Goal: Task Accomplishment & Management: Use online tool/utility

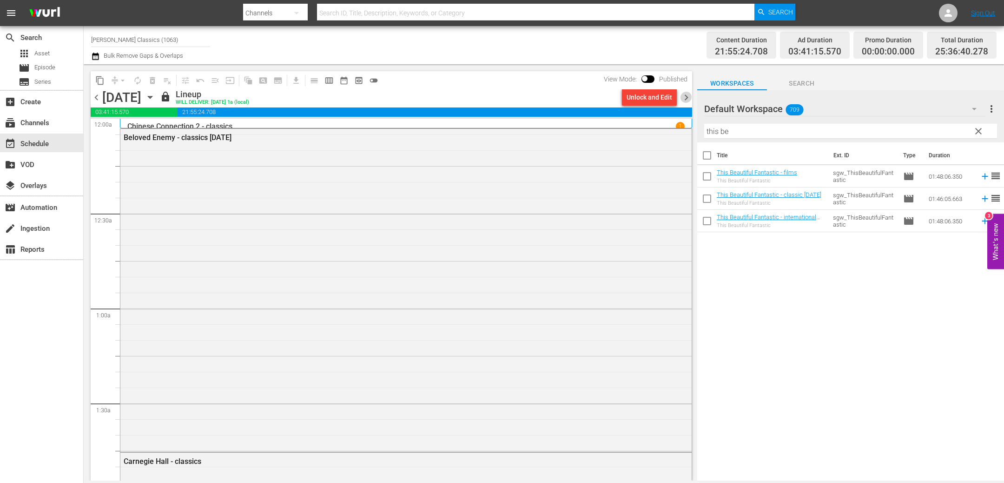
click at [685, 98] on span "chevron_right" at bounding box center [687, 98] width 12 height 12
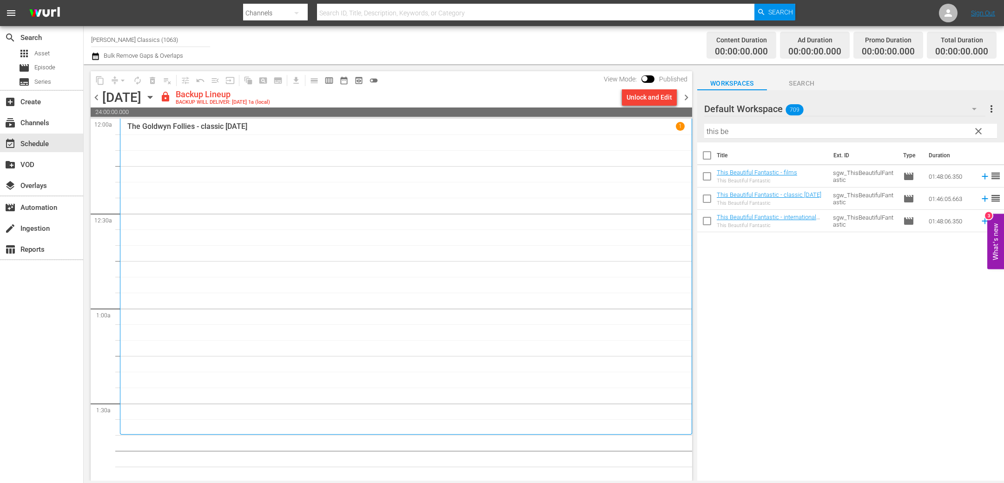
click at [664, 100] on div "Unlock and Edit" at bounding box center [650, 97] width 46 height 17
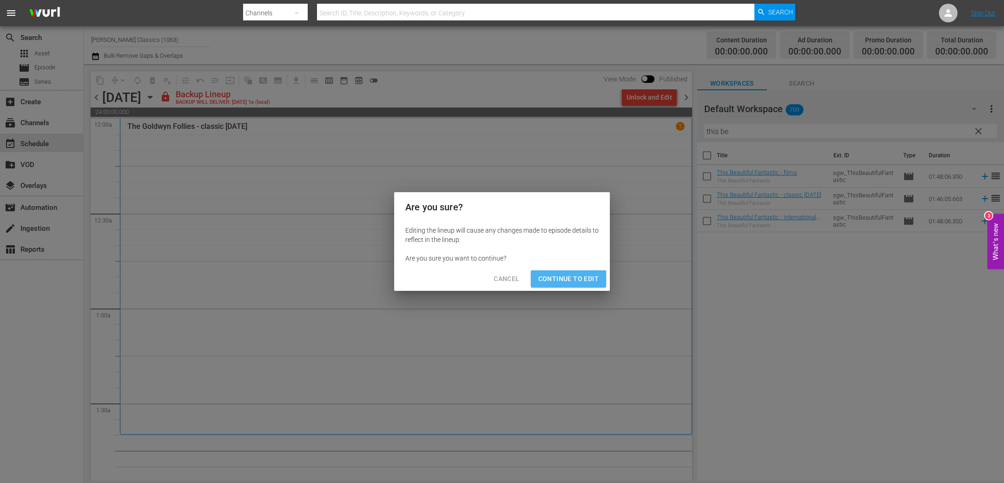
click at [560, 280] on span "Continue to Edit" at bounding box center [569, 279] width 60 height 12
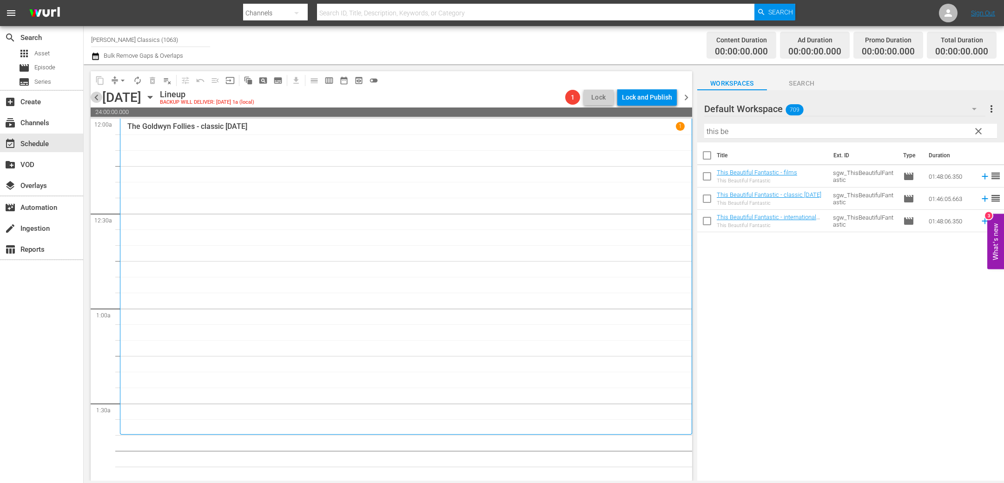
click at [94, 97] on span "chevron_left" at bounding box center [97, 98] width 12 height 12
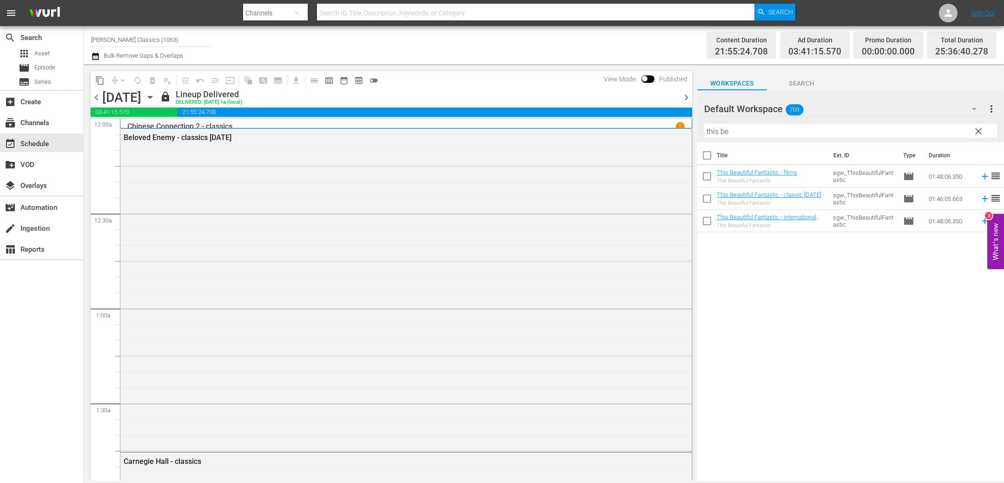
click at [94, 97] on span "chevron_left" at bounding box center [97, 98] width 12 height 12
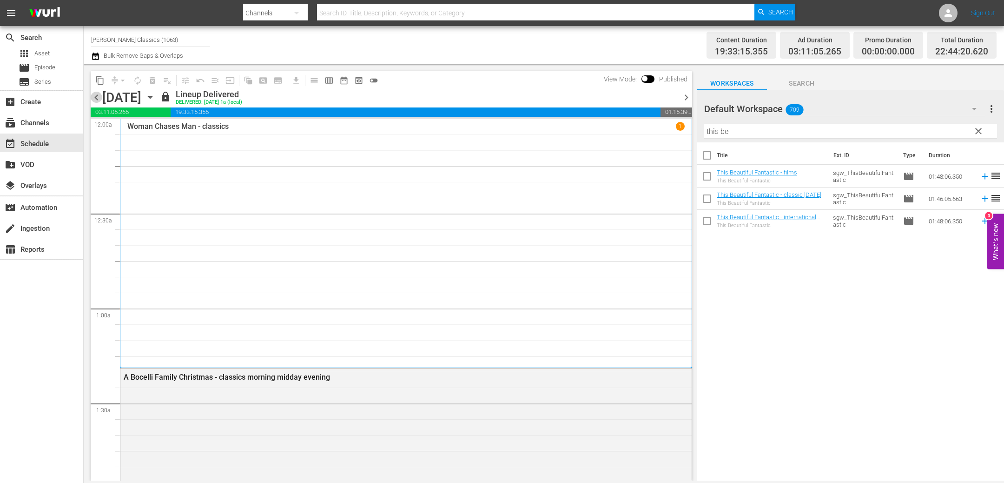
click at [94, 97] on span "chevron_left" at bounding box center [97, 98] width 12 height 12
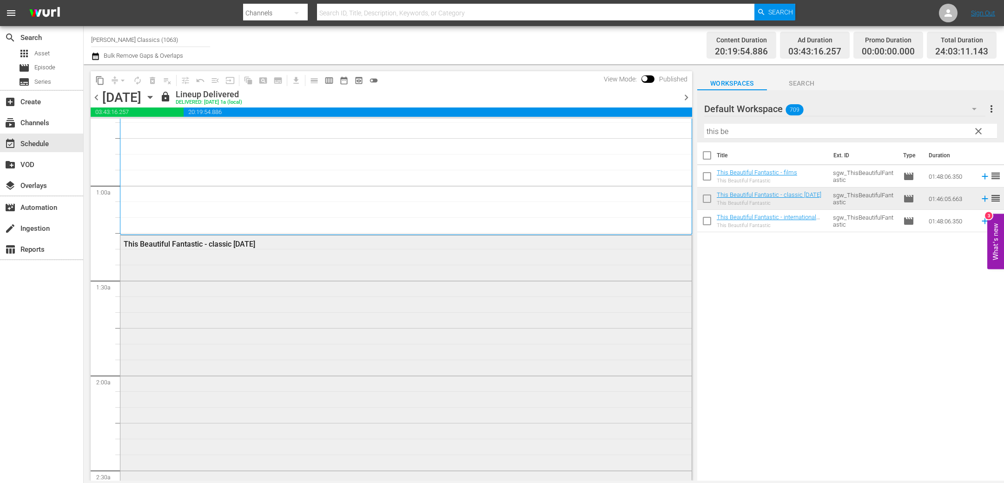
scroll to position [155, 0]
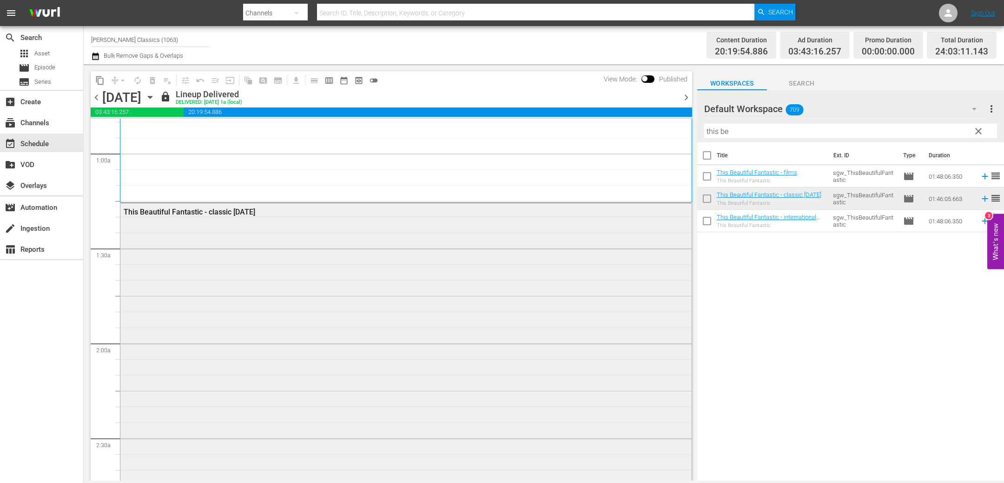
click at [286, 276] on div "This Beautiful Fantastic - classic [DATE]" at bounding box center [406, 369] width 572 height 333
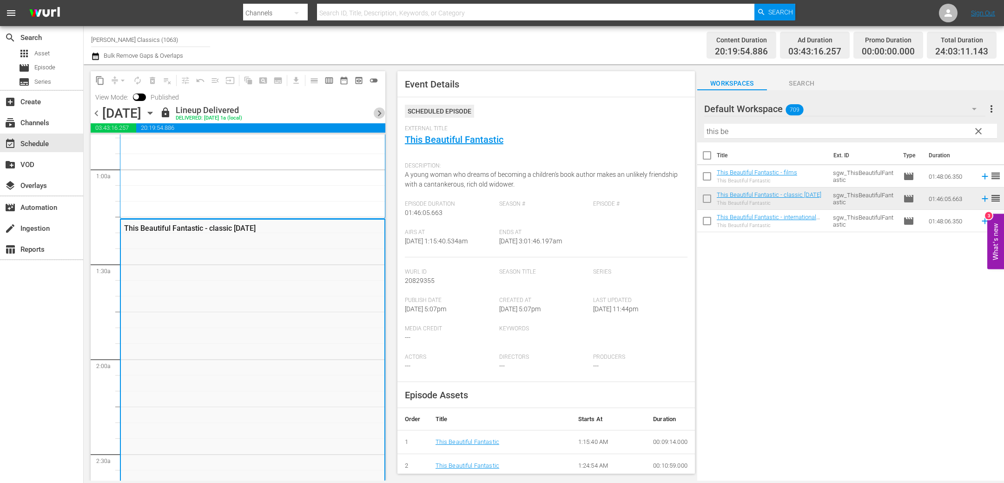
click at [379, 111] on span "chevron_right" at bounding box center [380, 113] width 12 height 12
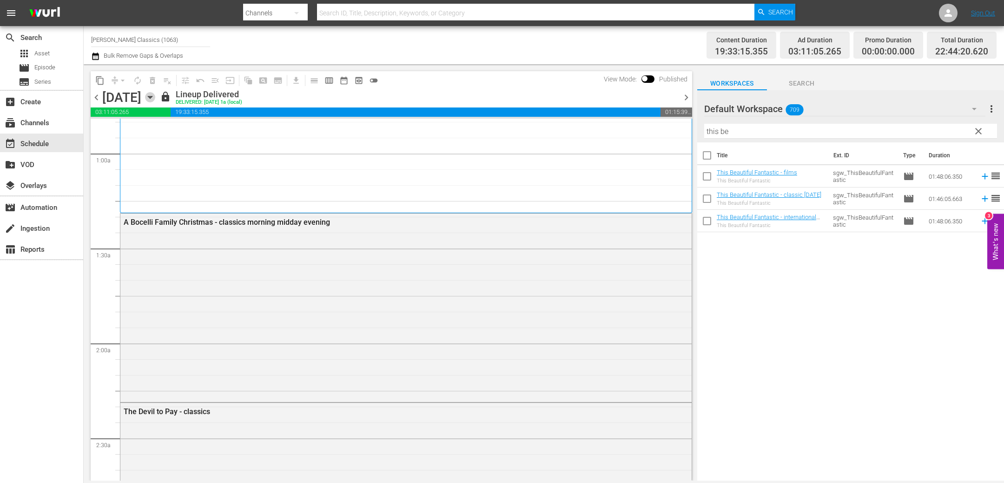
click at [155, 98] on icon "button" at bounding box center [150, 97] width 10 height 10
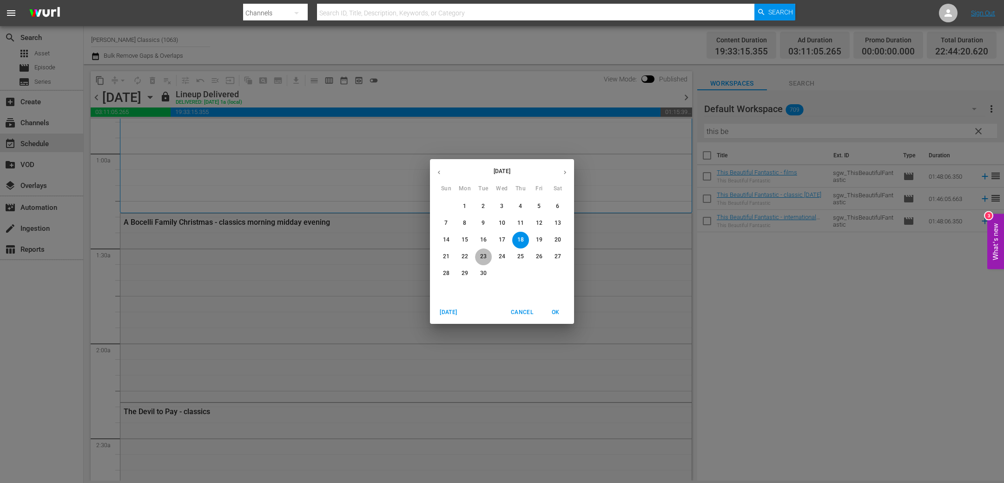
click at [483, 256] on p "23" at bounding box center [483, 257] width 7 height 8
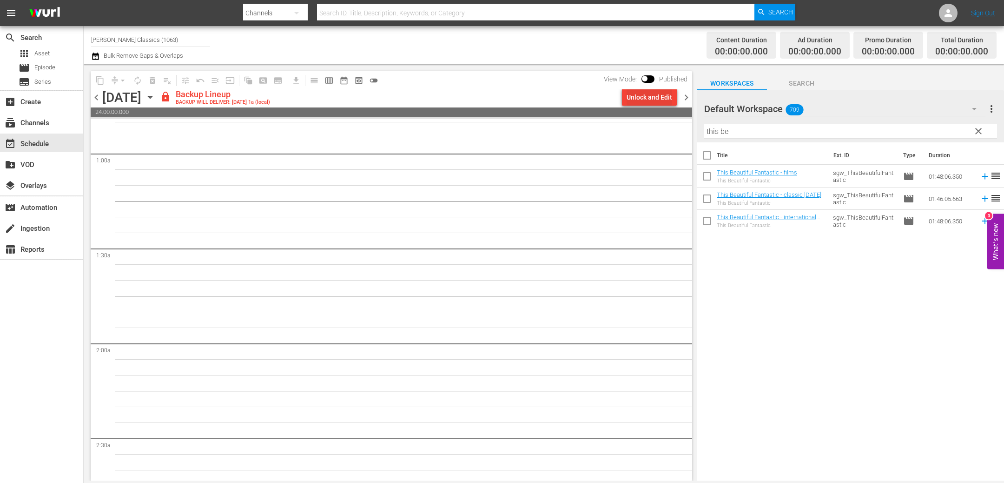
click at [645, 101] on div "Unlock and Edit" at bounding box center [650, 97] width 46 height 17
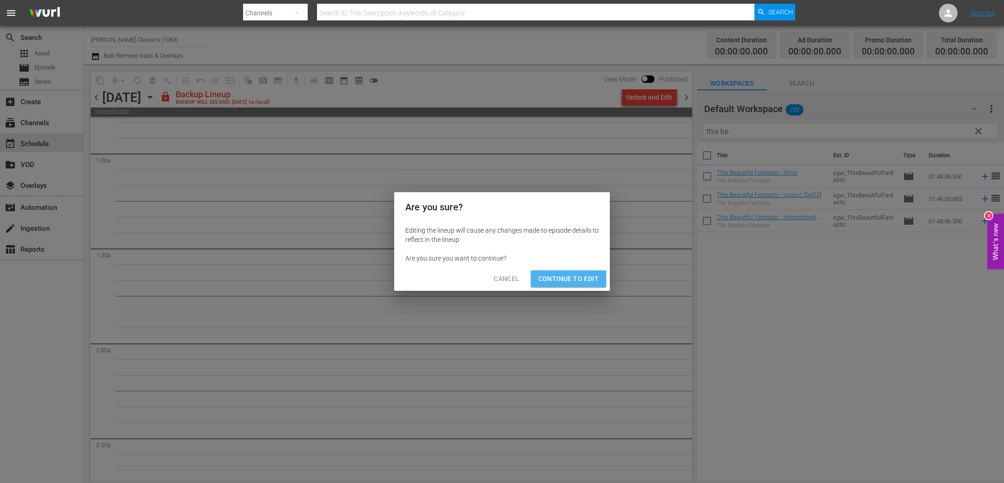
drag, startPoint x: 567, startPoint y: 280, endPoint x: 363, endPoint y: 139, distance: 248.1
click at [565, 279] on span "Continue to Edit" at bounding box center [569, 279] width 60 height 12
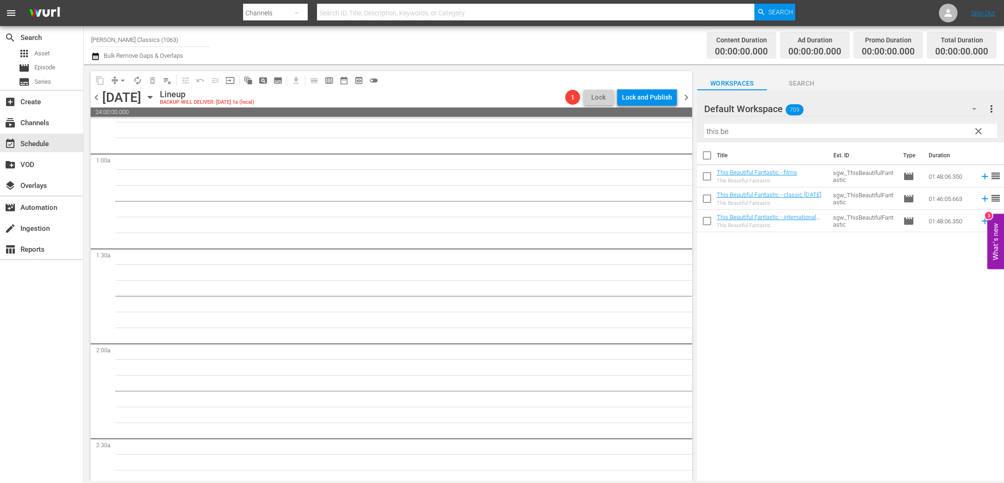
click at [155, 95] on icon "button" at bounding box center [150, 97] width 10 height 10
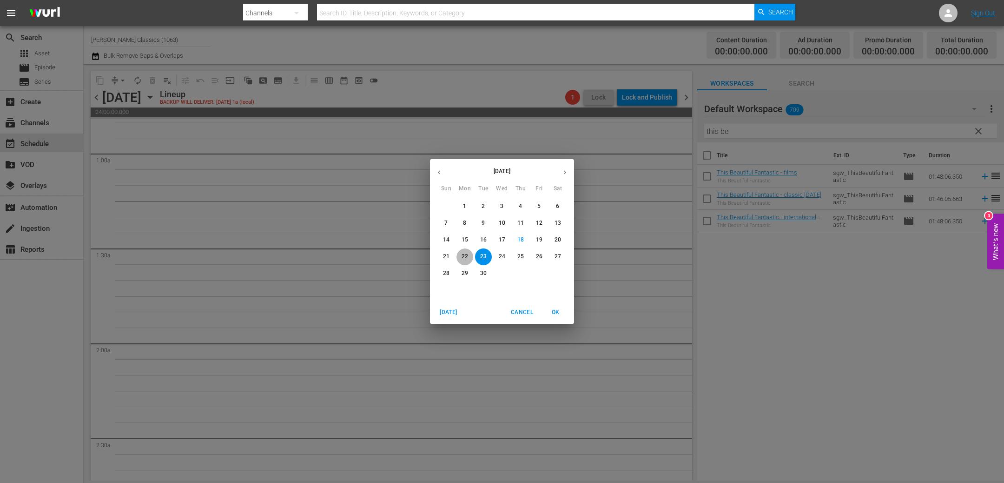
click at [465, 257] on p "22" at bounding box center [465, 257] width 7 height 8
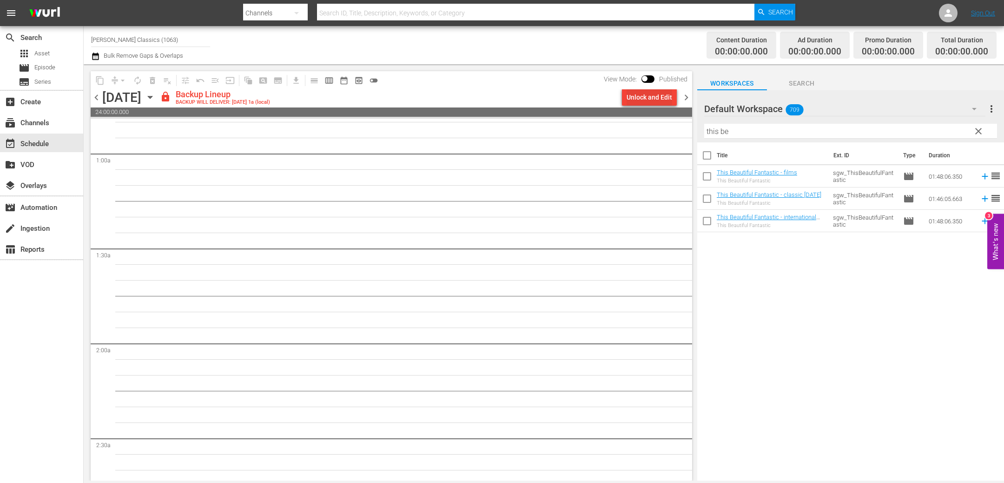
click at [649, 97] on div "Unlock and Edit" at bounding box center [650, 97] width 46 height 17
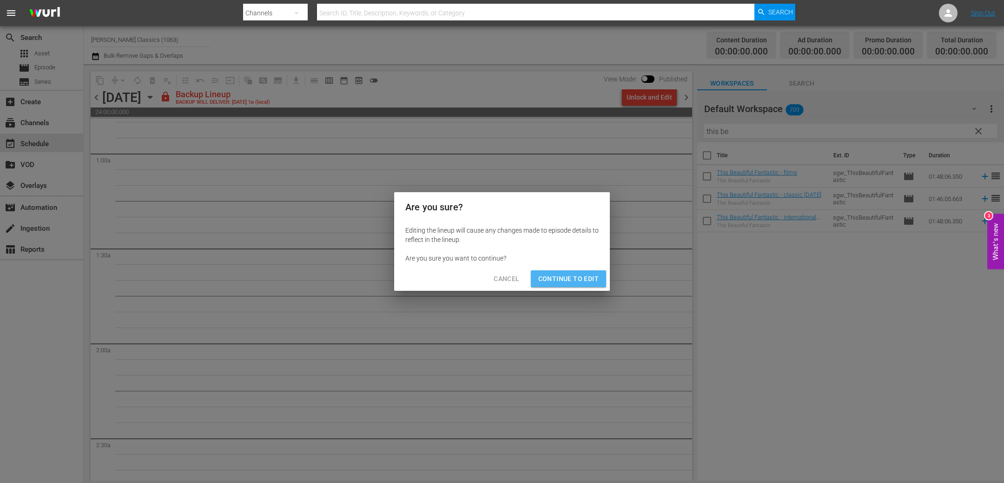
drag, startPoint x: 572, startPoint y: 279, endPoint x: 572, endPoint y: 267, distance: 12.1
click at [571, 279] on span "Continue to Edit" at bounding box center [569, 279] width 60 height 12
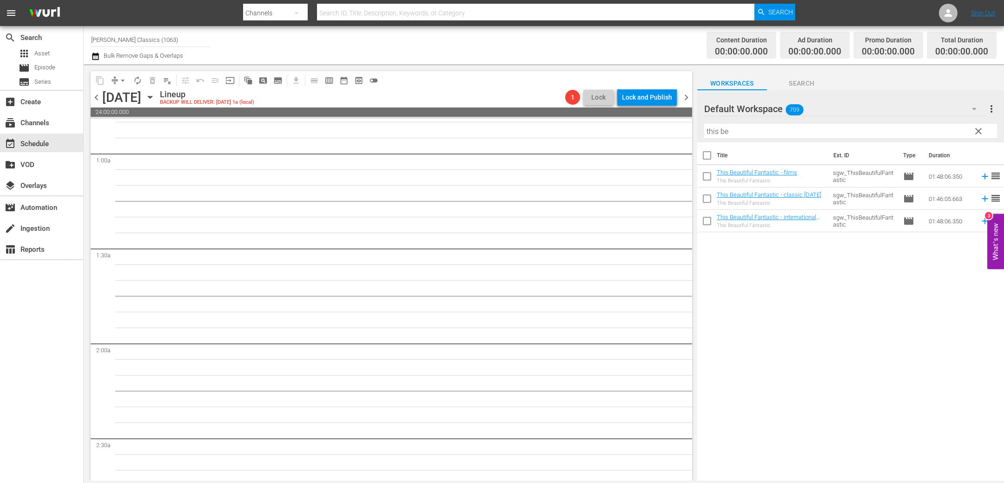
click at [155, 98] on icon "button" at bounding box center [150, 97] width 10 height 10
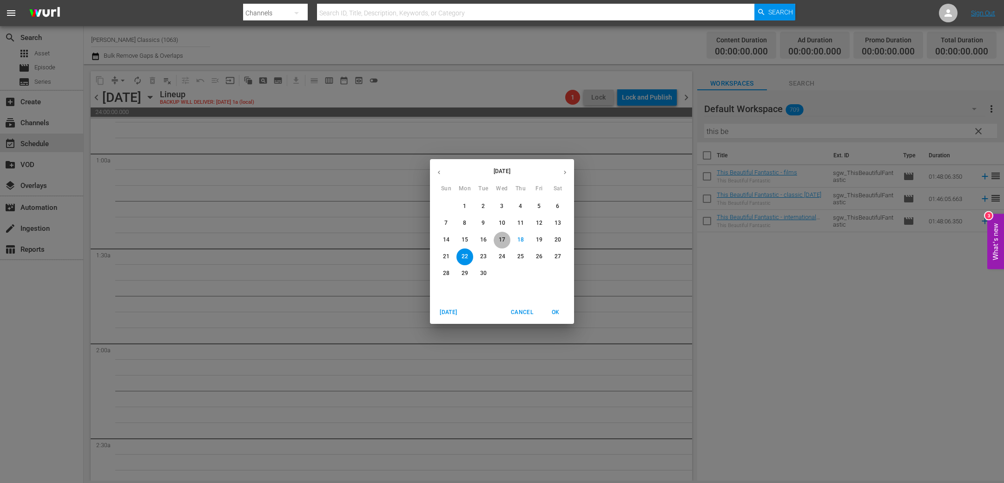
click at [503, 237] on p "17" at bounding box center [502, 240] width 7 height 8
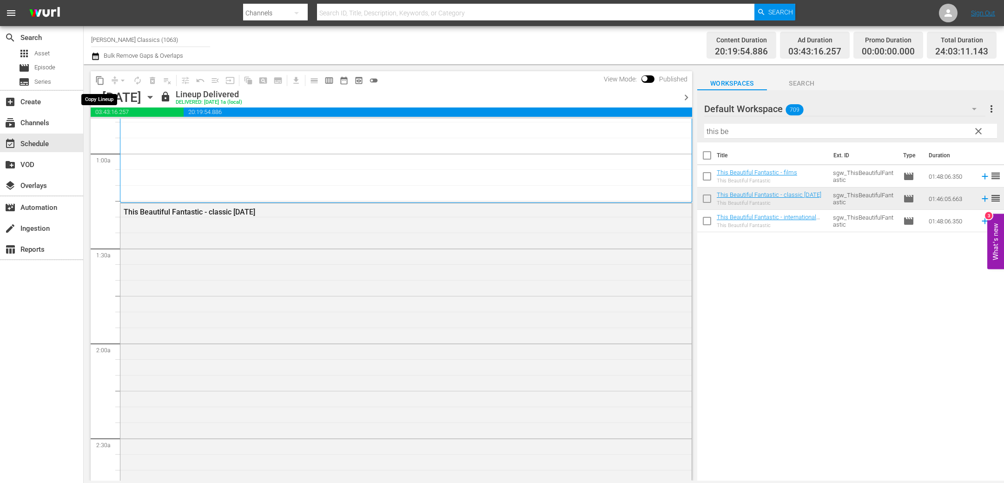
click at [100, 80] on span "content_copy" at bounding box center [99, 80] width 9 height 9
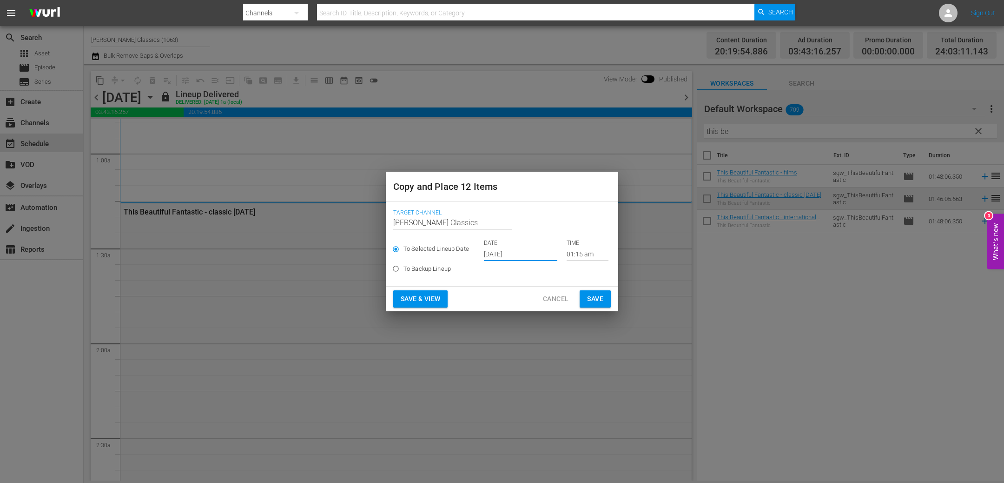
click at [523, 256] on input "[DATE]" at bounding box center [520, 254] width 73 height 14
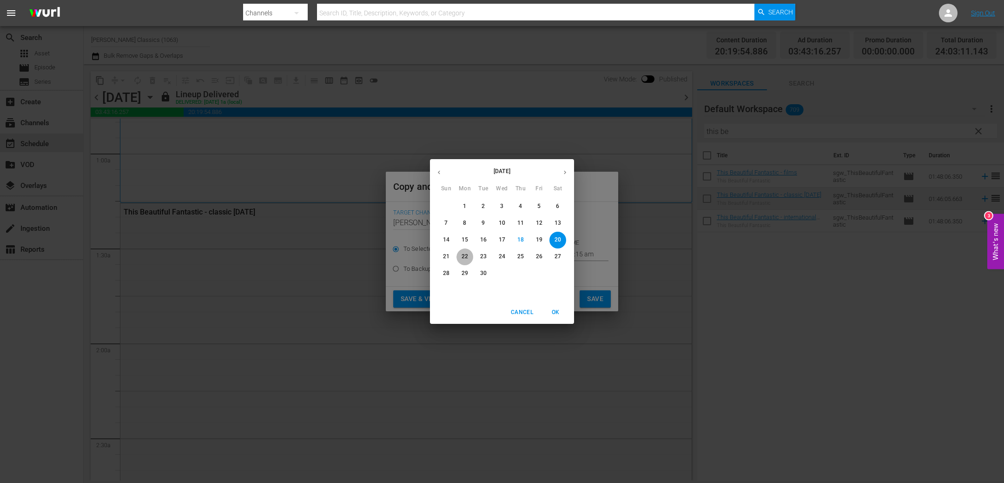
click at [469, 257] on span "22" at bounding box center [465, 257] width 17 height 8
type input "[DATE]"
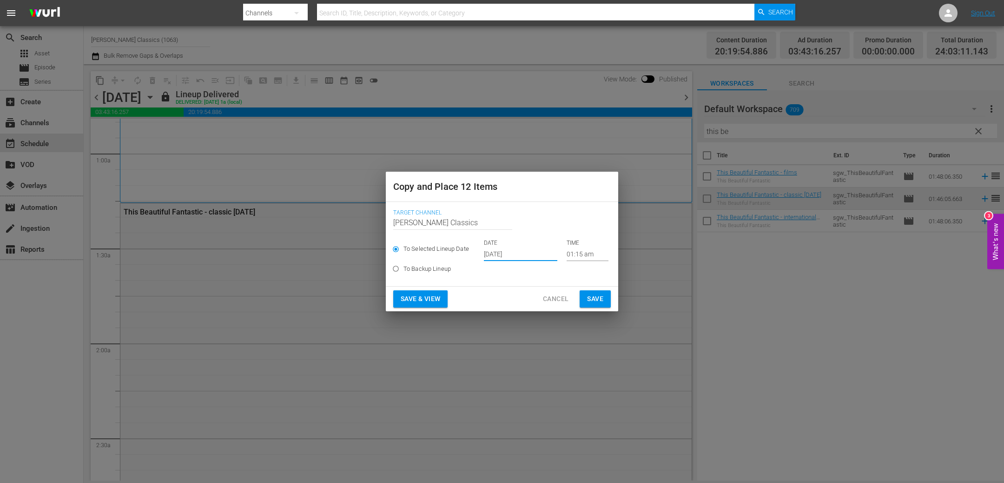
click at [598, 301] on span "Save" at bounding box center [595, 299] width 16 height 12
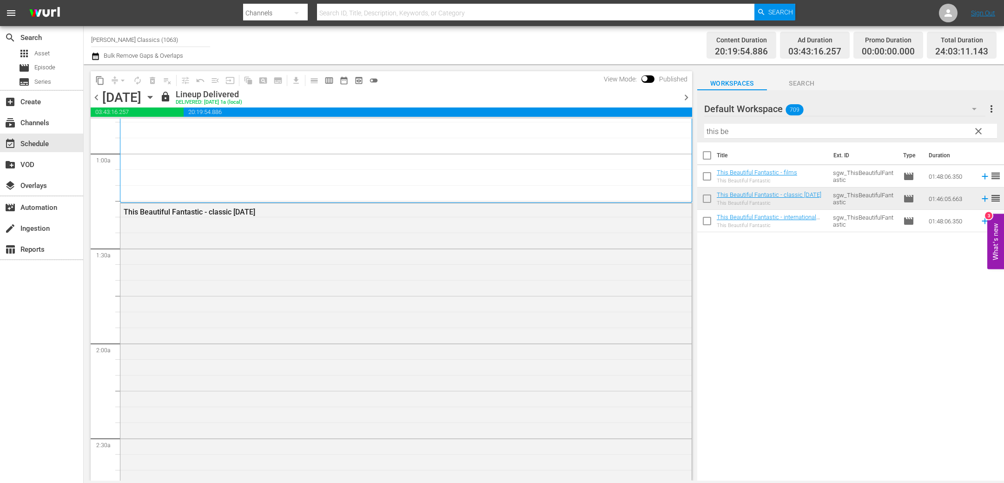
click at [152, 96] on icon "button" at bounding box center [150, 97] width 4 height 2
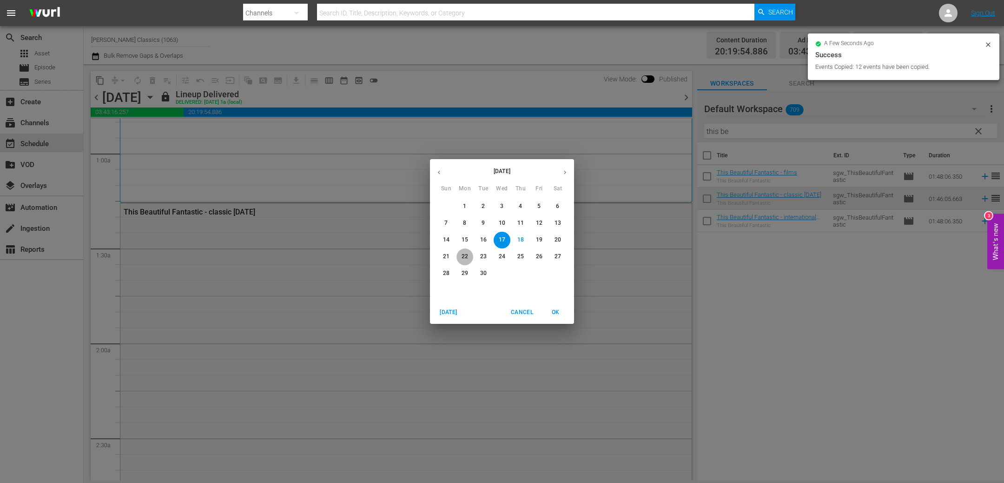
click at [465, 259] on p "22" at bounding box center [465, 257] width 7 height 8
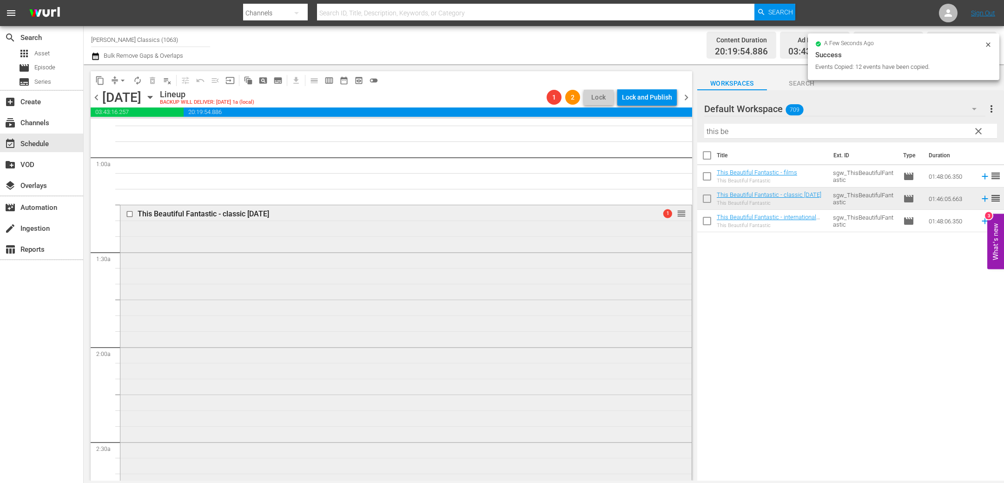
click at [343, 251] on div "This Beautiful Fantastic - classic [DATE] 1 reorder" at bounding box center [406, 371] width 572 height 333
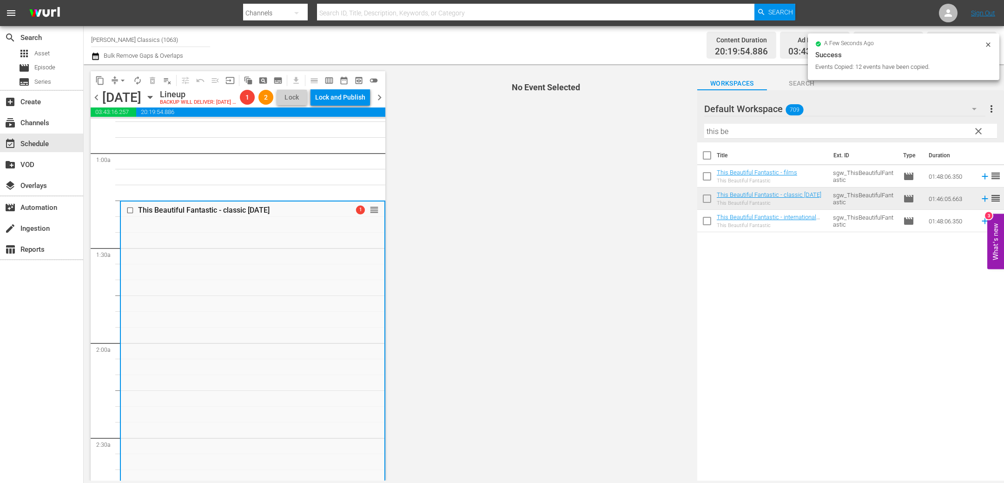
scroll to position [156, 0]
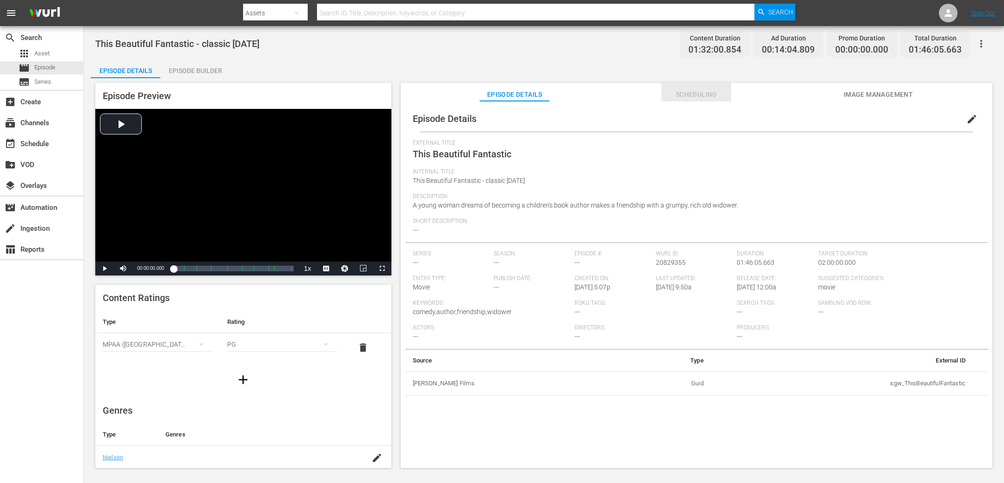
click at [705, 94] on span "Scheduling" at bounding box center [697, 95] width 70 height 12
